Goal: Transaction & Acquisition: Purchase product/service

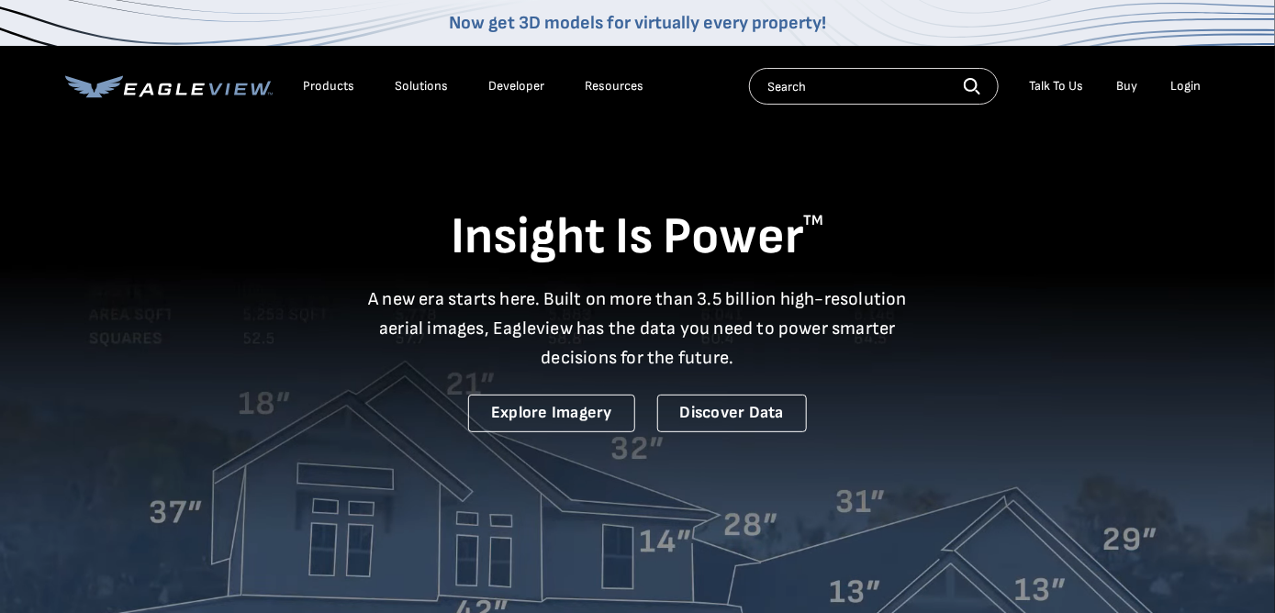
click at [1190, 84] on div "Login" at bounding box center [1186, 86] width 30 height 17
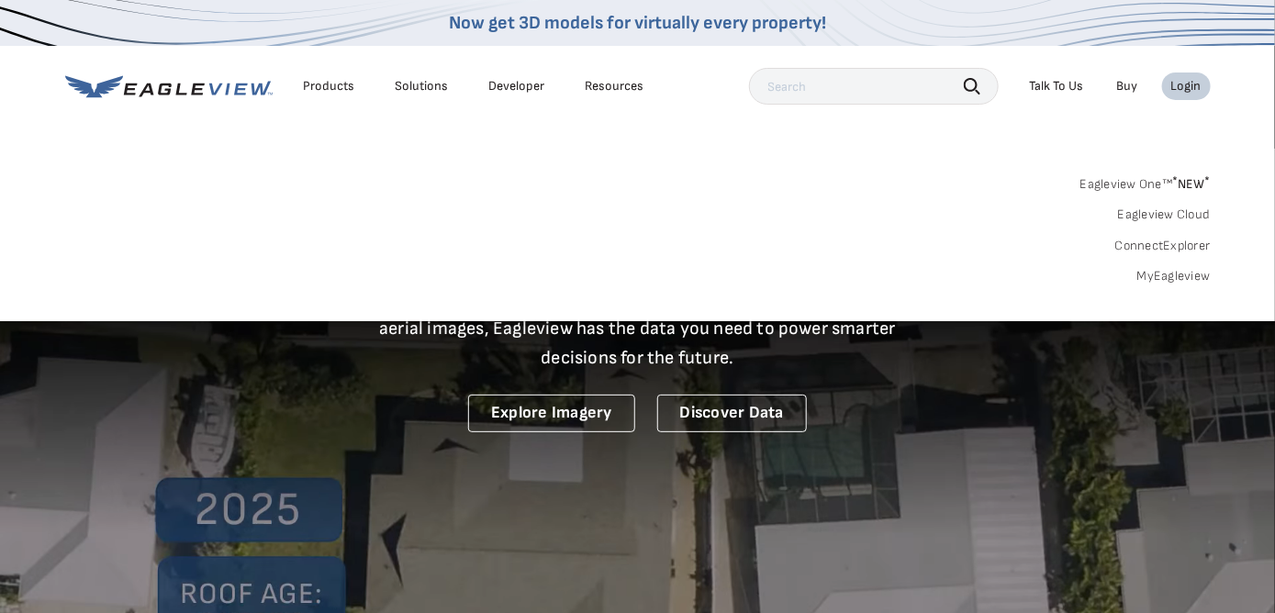
click at [1147, 274] on link "MyEagleview" at bounding box center [1173, 276] width 73 height 17
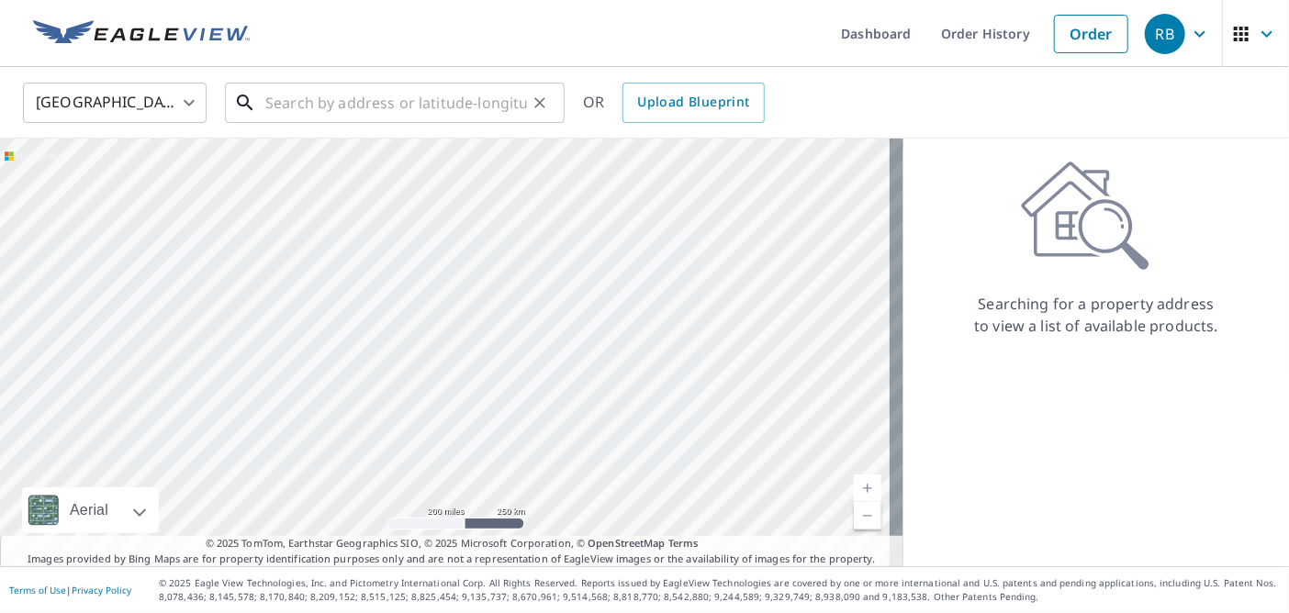
click at [443, 98] on input "text" at bounding box center [396, 102] width 262 height 51
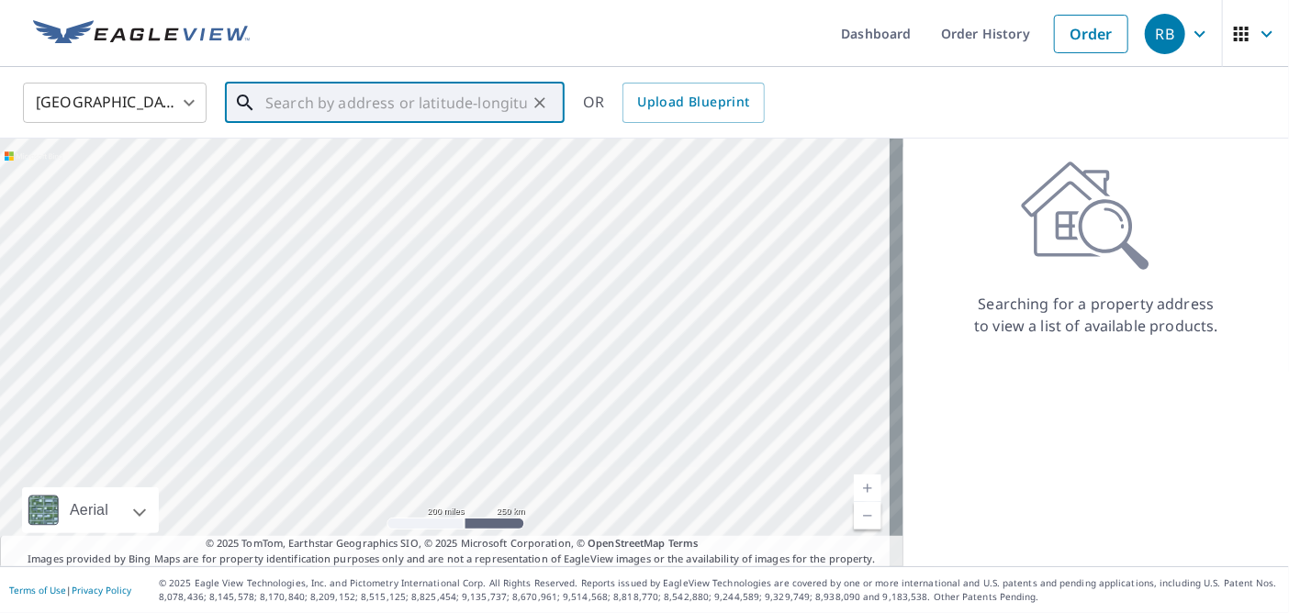
paste input "[STREET_ADDRESS]"
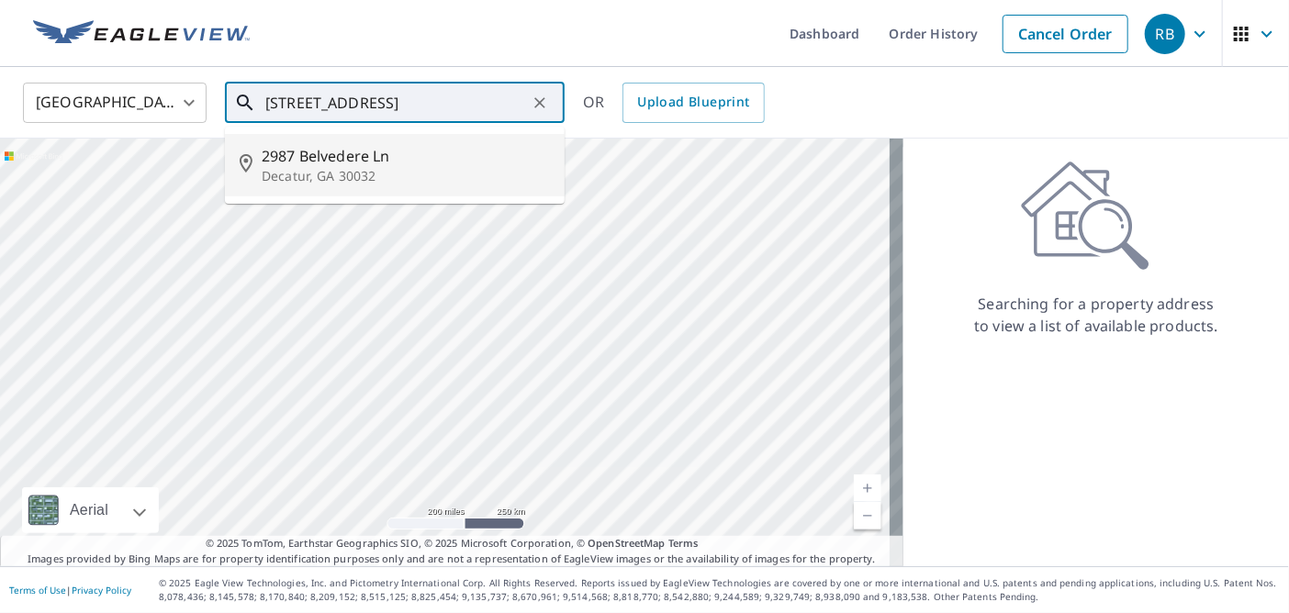
click at [353, 167] on span "2987 Belvedere Ln" at bounding box center [406, 156] width 288 height 22
type input "[STREET_ADDRESS]"
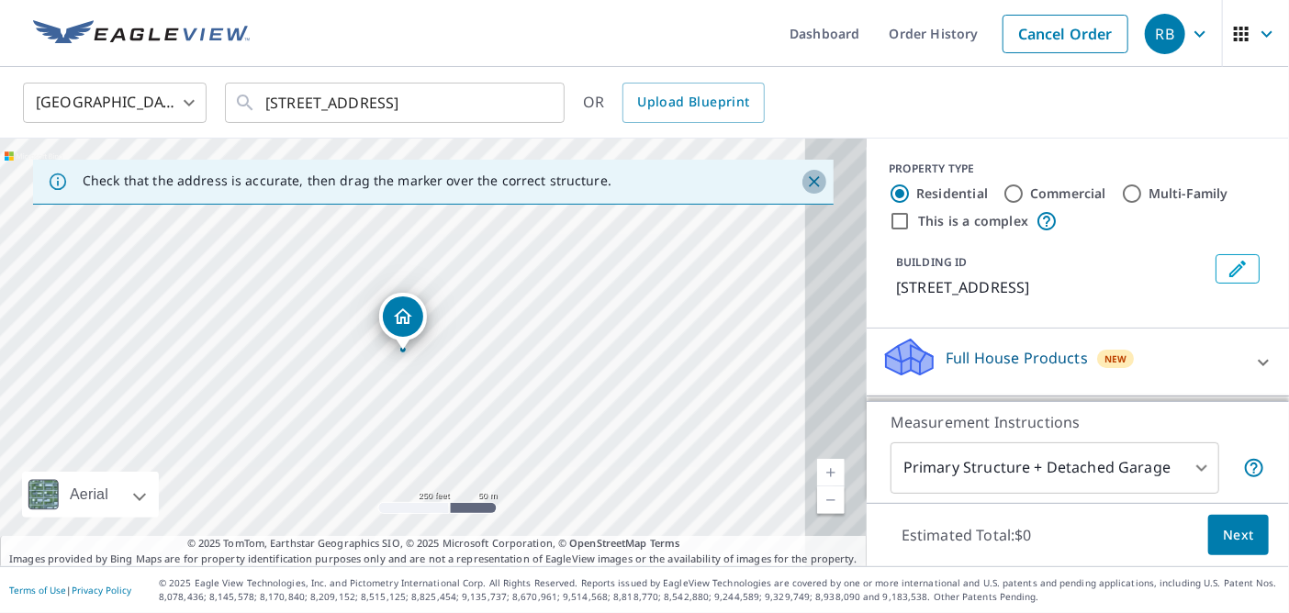
click at [809, 182] on icon "Close" at bounding box center [814, 181] width 11 height 11
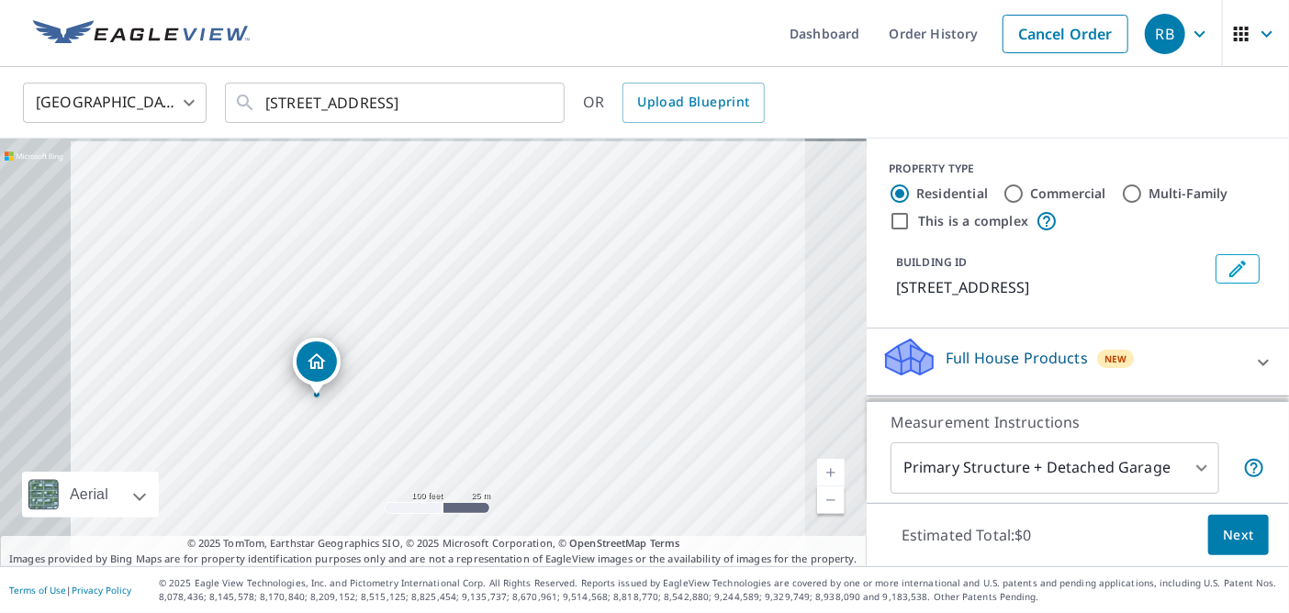
drag, startPoint x: 499, startPoint y: 360, endPoint x: 697, endPoint y: 368, distance: 197.5
click at [697, 368] on div "[STREET_ADDRESS]" at bounding box center [433, 353] width 866 height 428
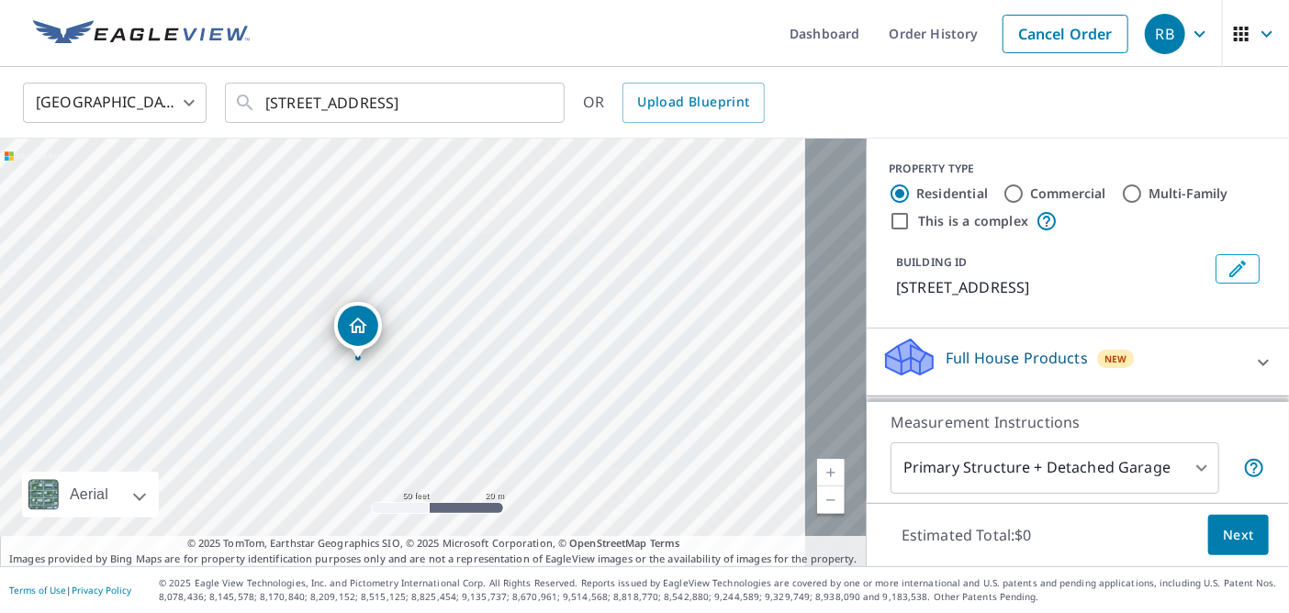
drag, startPoint x: 460, startPoint y: 342, endPoint x: 650, endPoint y: 241, distance: 215.1
click at [650, 241] on div "[STREET_ADDRESS]" at bounding box center [433, 353] width 866 height 428
drag, startPoint x: 566, startPoint y: 325, endPoint x: 554, endPoint y: 251, distance: 74.4
click at [554, 251] on div "[STREET_ADDRESS]" at bounding box center [433, 353] width 866 height 428
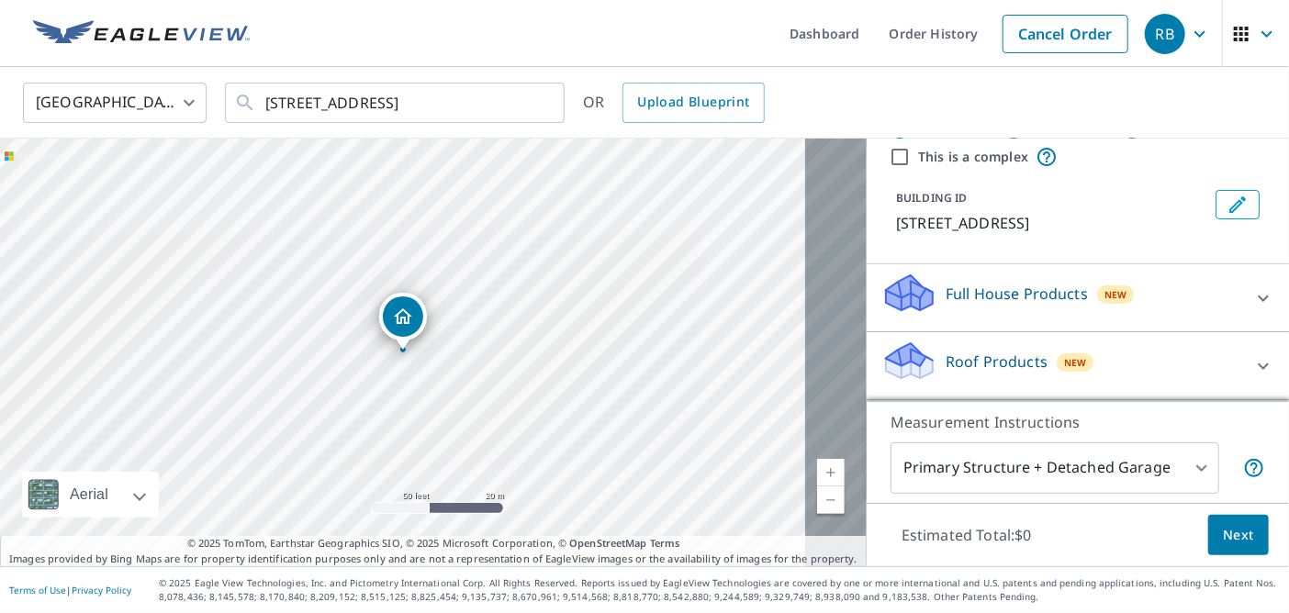
scroll to position [92, 0]
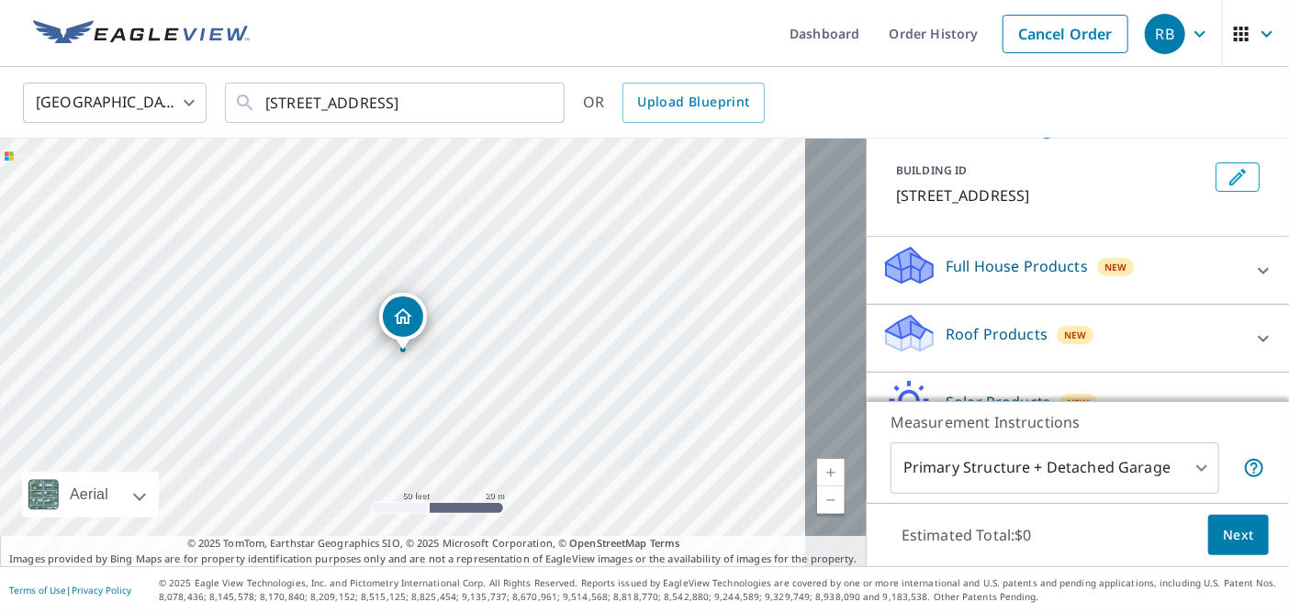
click at [949, 336] on p "Roof Products" at bounding box center [996, 334] width 102 height 22
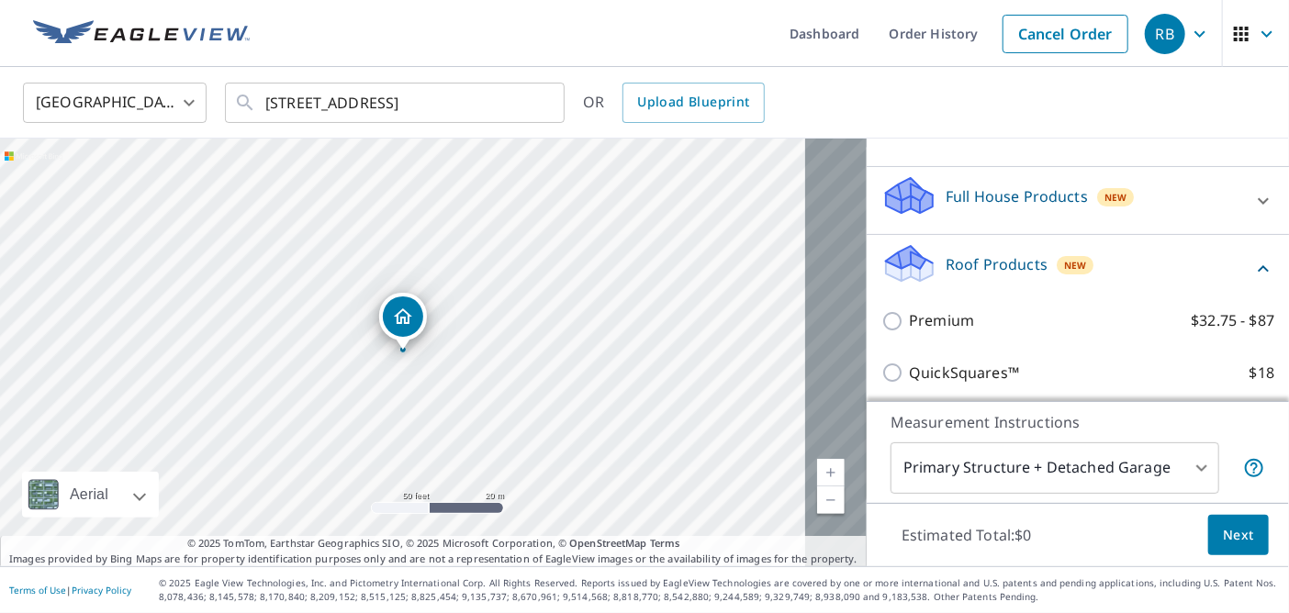
scroll to position [275, 0]
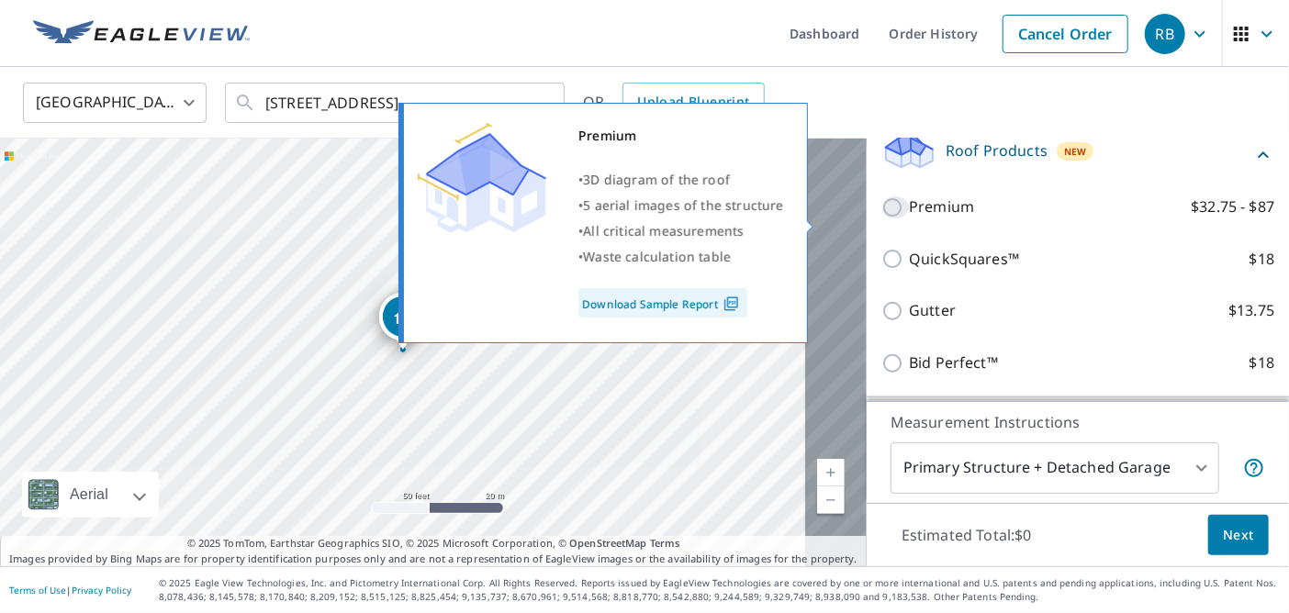
click at [881, 218] on input "Premium $32.75 - $87" at bounding box center [895, 207] width 28 height 22
checkbox input "true"
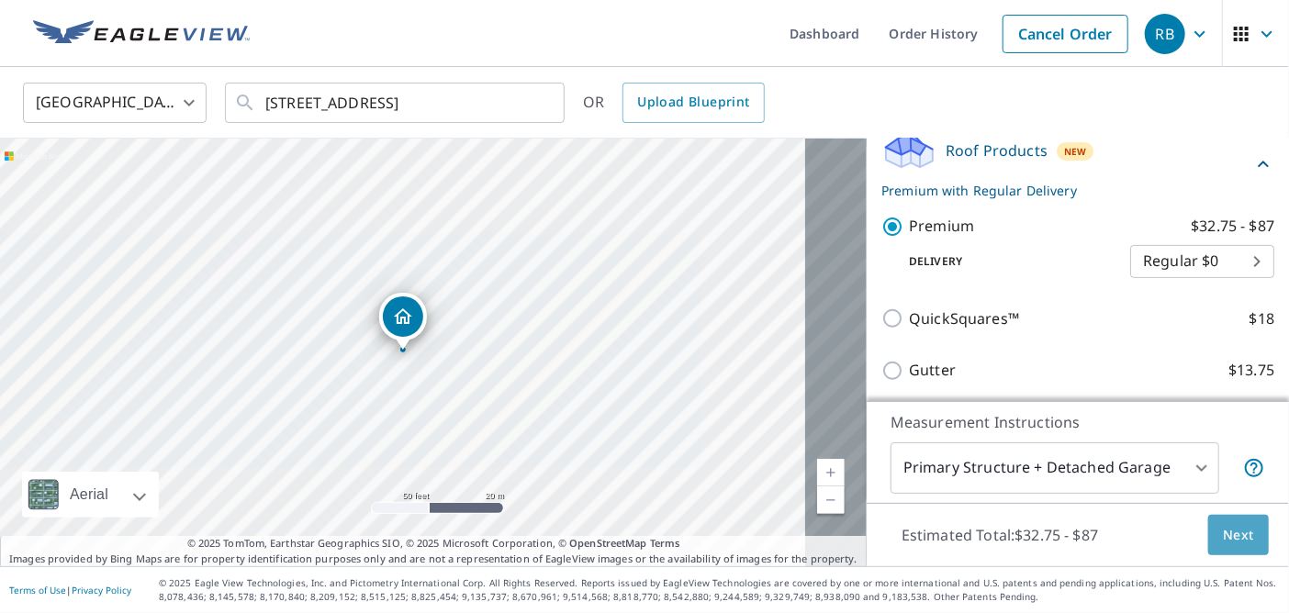
click at [1223, 534] on span "Next" at bounding box center [1238, 535] width 31 height 23
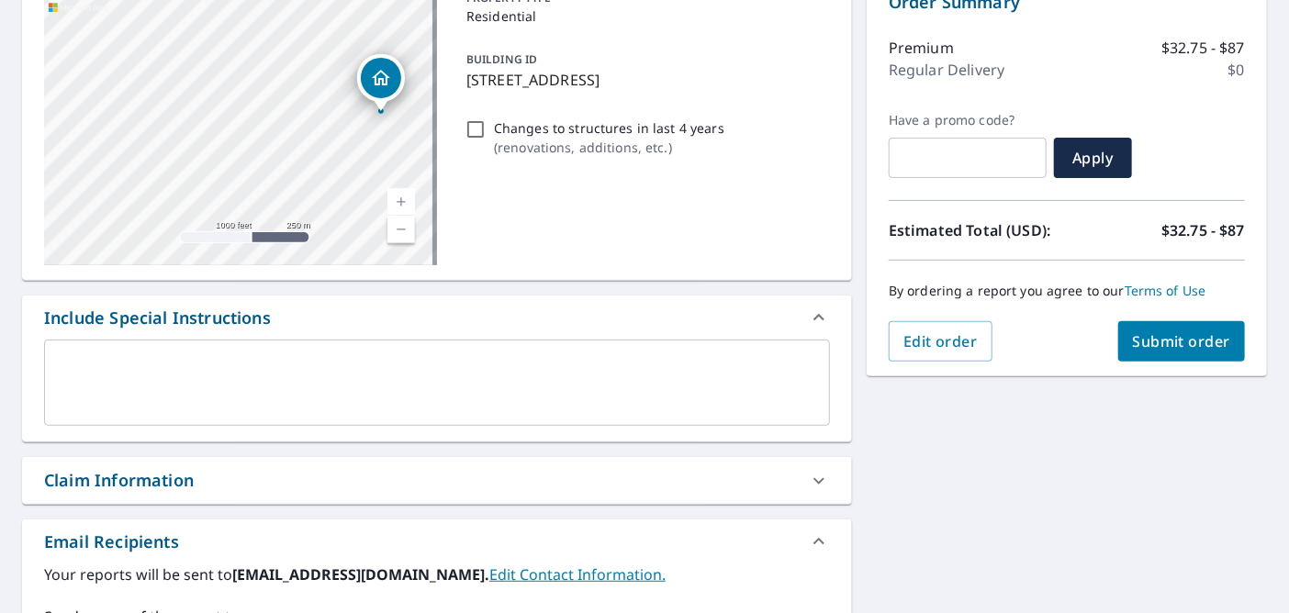
scroll to position [459, 0]
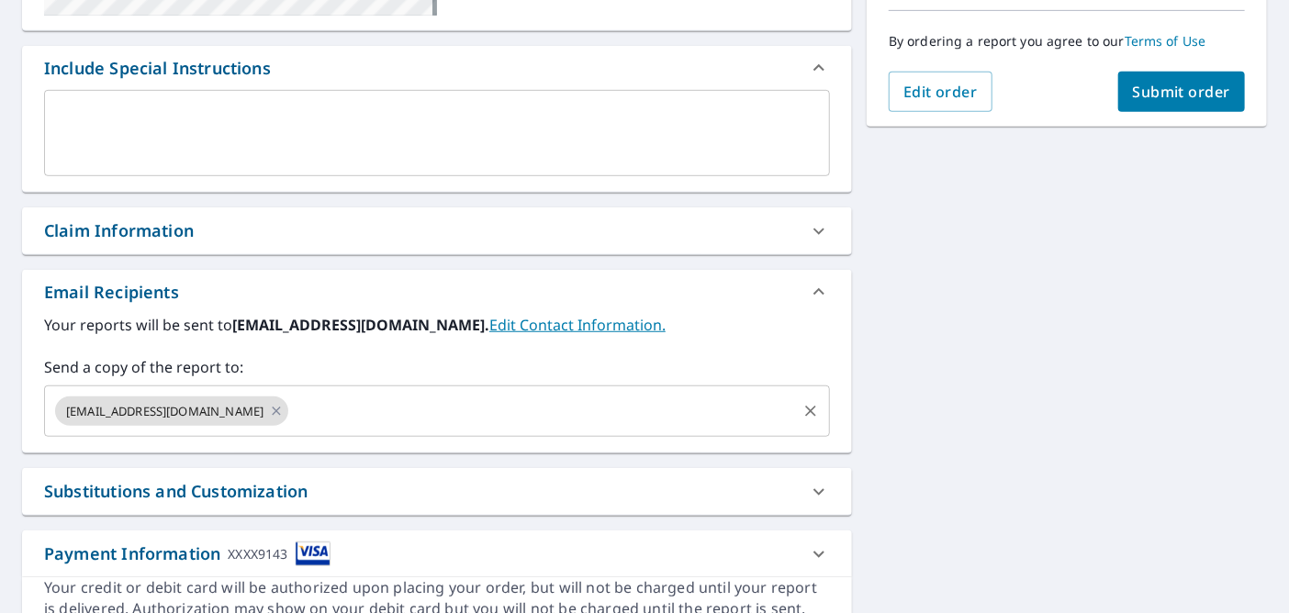
click at [485, 429] on input "text" at bounding box center [542, 411] width 503 height 35
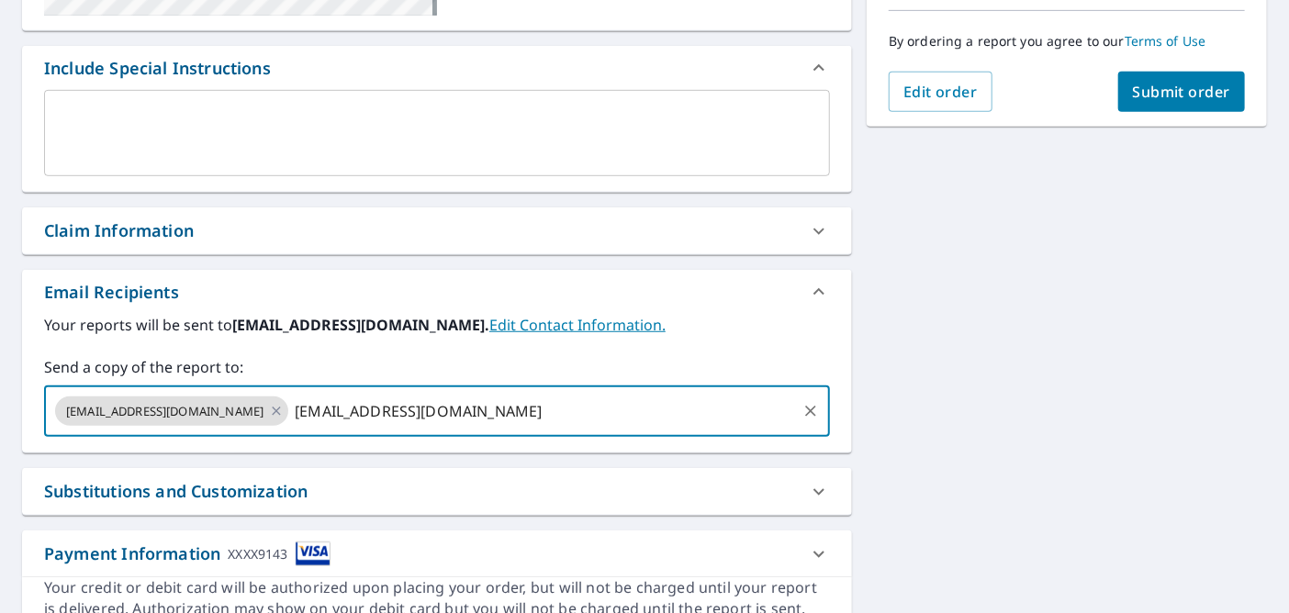
type input "[EMAIL_ADDRESS][DOMAIN_NAME]"
checkbox input "true"
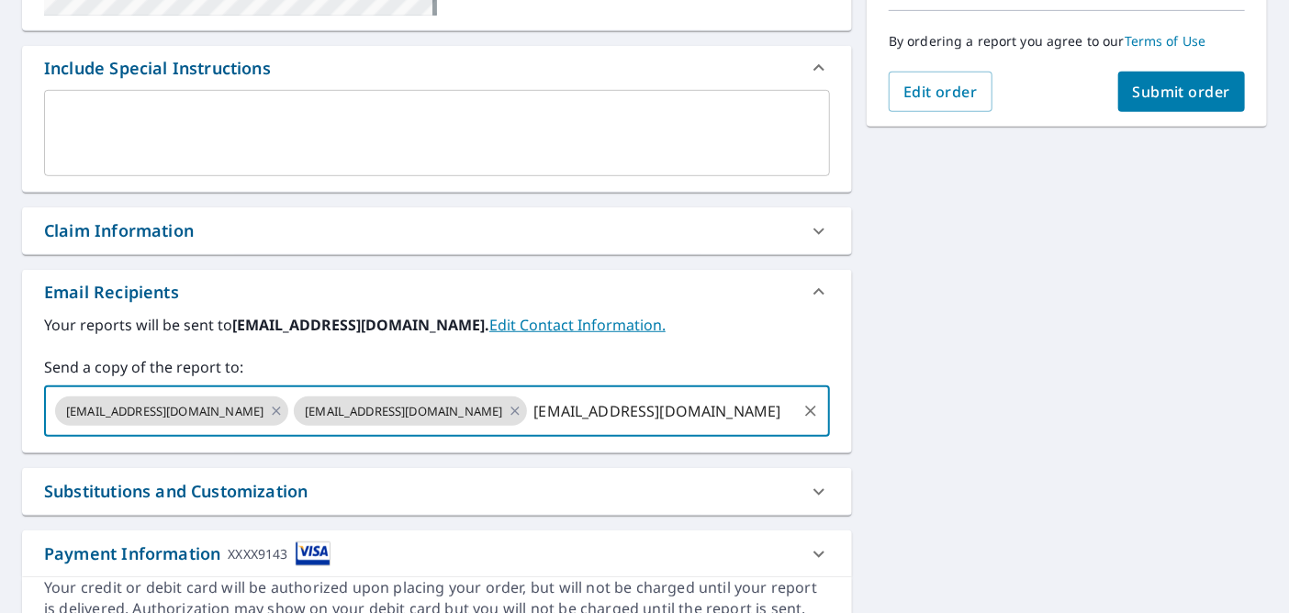
type input "[EMAIL_ADDRESS][DOMAIN_NAME]"
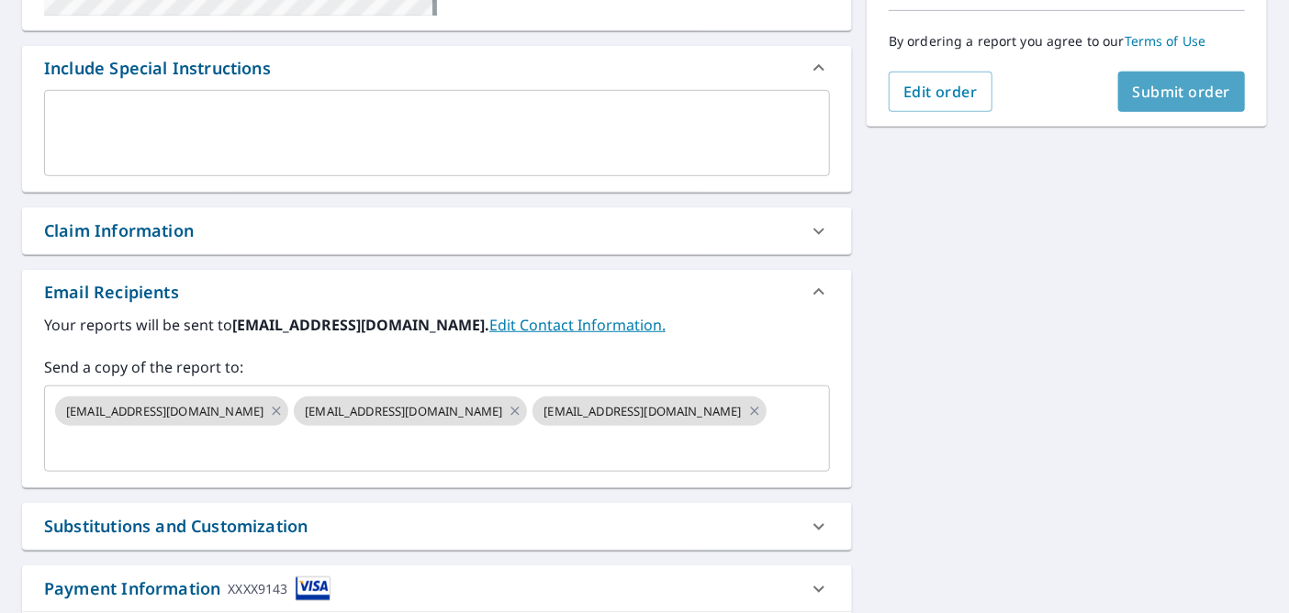
click at [1167, 84] on span "Submit order" at bounding box center [1182, 92] width 98 height 20
checkbox input "true"
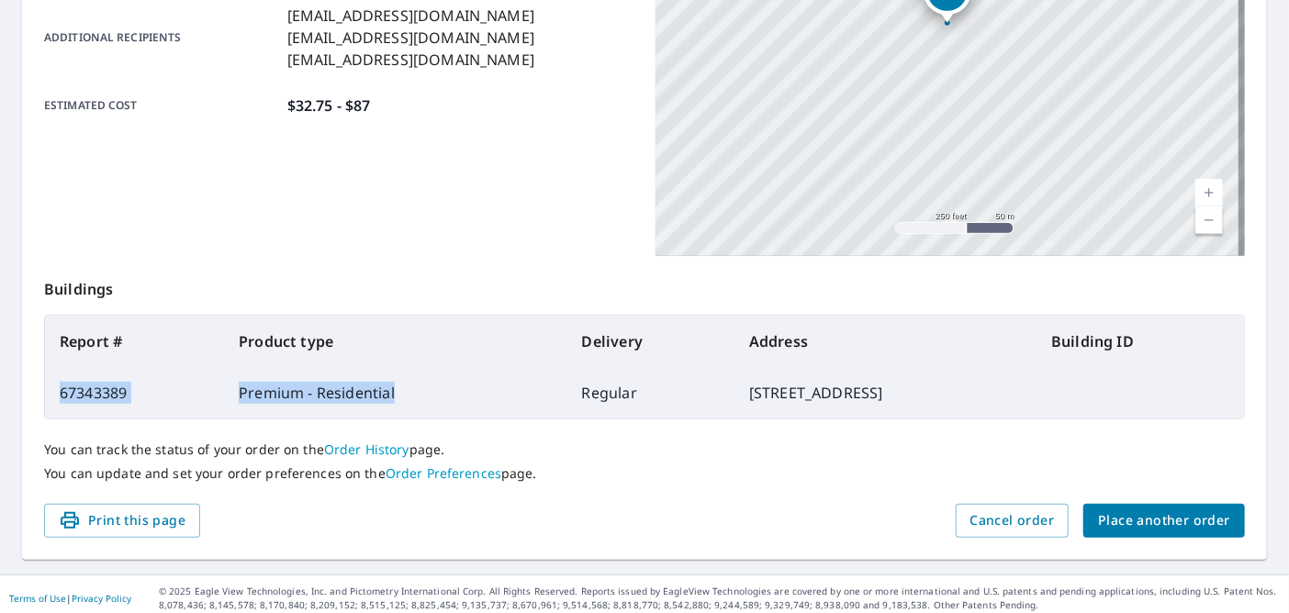
drag, startPoint x: 384, startPoint y: 396, endPoint x: 59, endPoint y: 407, distance: 325.1
click at [59, 407] on tr "67343389 Premium - Residential Regular [STREET_ADDRESS]" at bounding box center [644, 392] width 1199 height 51
copy tr "67343389 Premium - Residential"
